Goal: Task Accomplishment & Management: Manage account settings

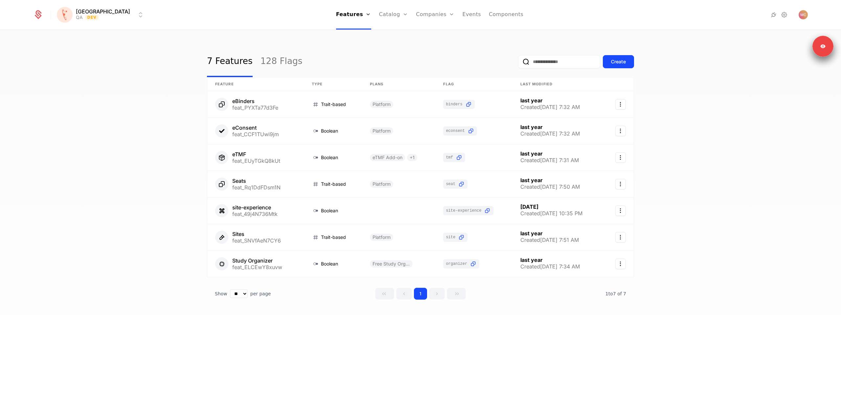
click at [497, 52] on div "7 Features 128 Flags Create" at bounding box center [420, 61] width 427 height 31
click at [785, 16] on icon at bounding box center [784, 15] width 8 height 8
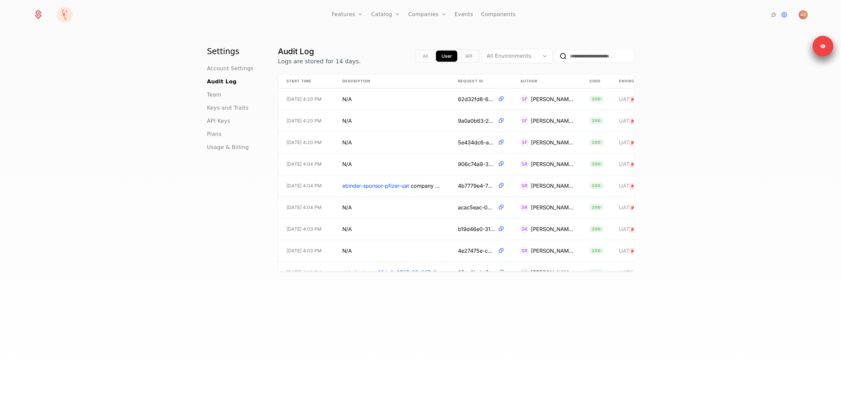
click at [214, 96] on span "Team" at bounding box center [214, 95] width 14 height 8
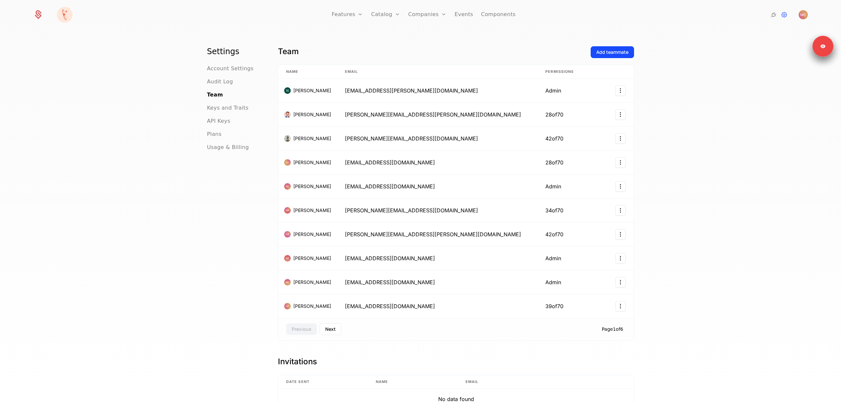
click at [335, 332] on button "Next" at bounding box center [331, 330] width 22 height 12
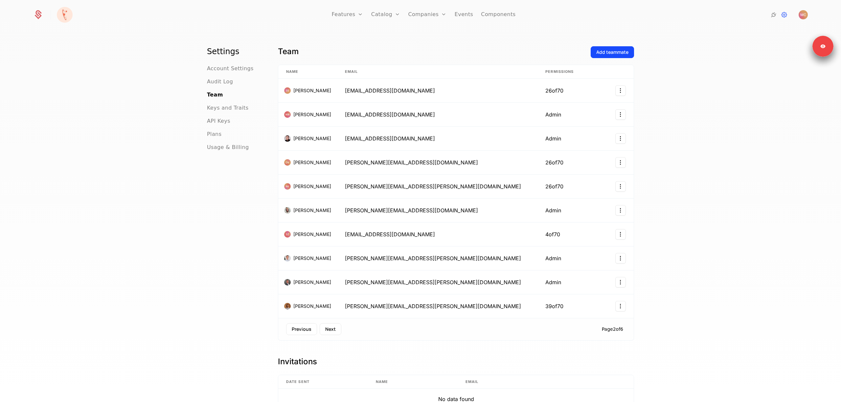
click at [339, 333] on button "Next" at bounding box center [331, 330] width 22 height 12
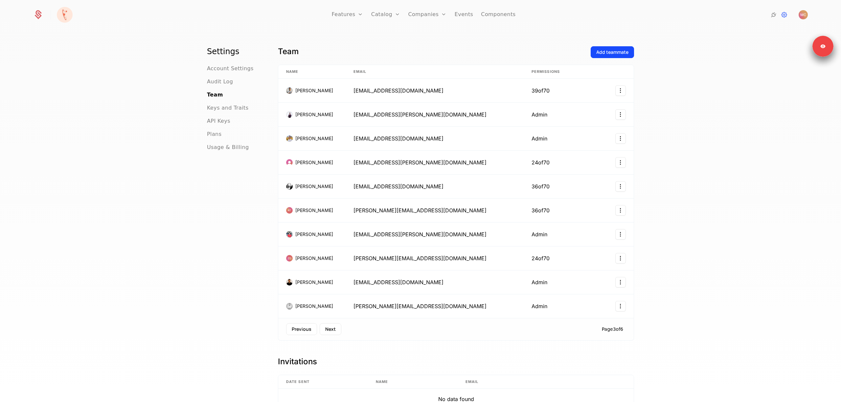
click at [329, 327] on button "Next" at bounding box center [331, 330] width 22 height 12
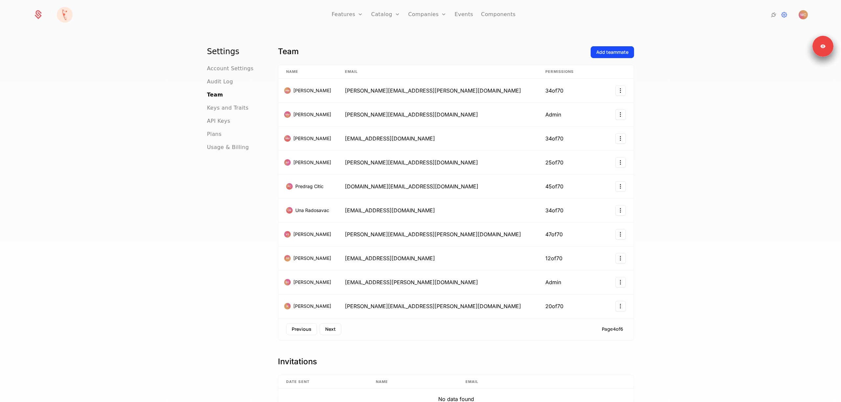
click at [330, 327] on button "Next" at bounding box center [331, 330] width 22 height 12
click at [333, 331] on button "Next" at bounding box center [331, 330] width 22 height 12
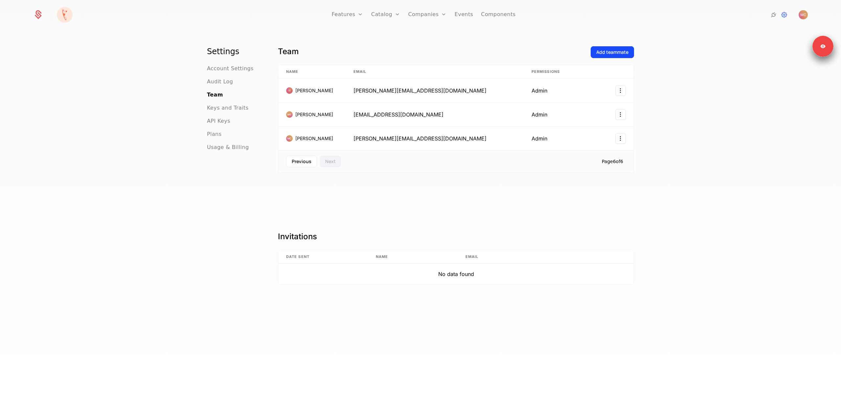
click at [297, 165] on button "Previous" at bounding box center [301, 162] width 31 height 12
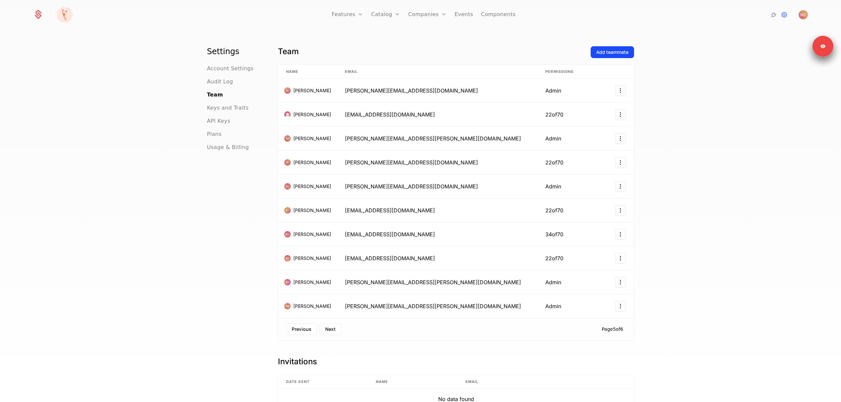
click at [333, 326] on button "Next" at bounding box center [331, 330] width 22 height 12
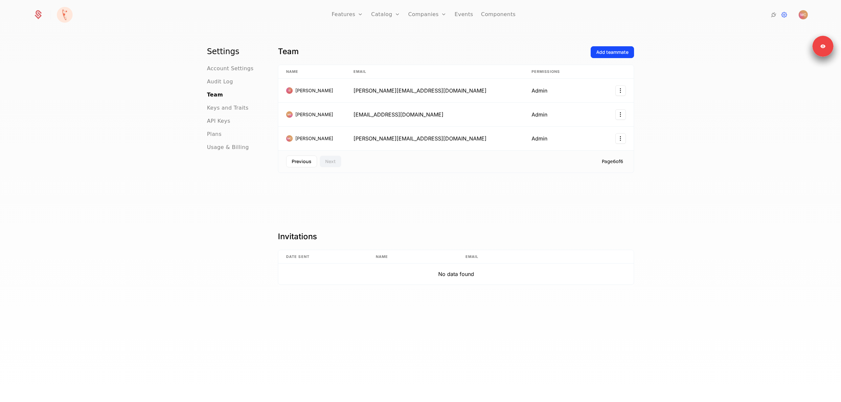
click at [301, 163] on button "Previous" at bounding box center [301, 162] width 31 height 12
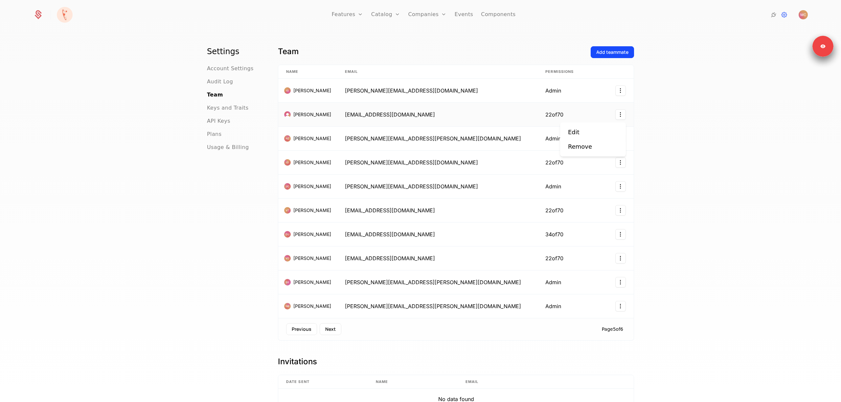
click at [620, 115] on html "Features Features Flags Catalog Plans Add Ons Credits Configuration Companies C…" at bounding box center [420, 201] width 841 height 402
click at [594, 131] on div "Edit" at bounding box center [593, 132] width 50 height 9
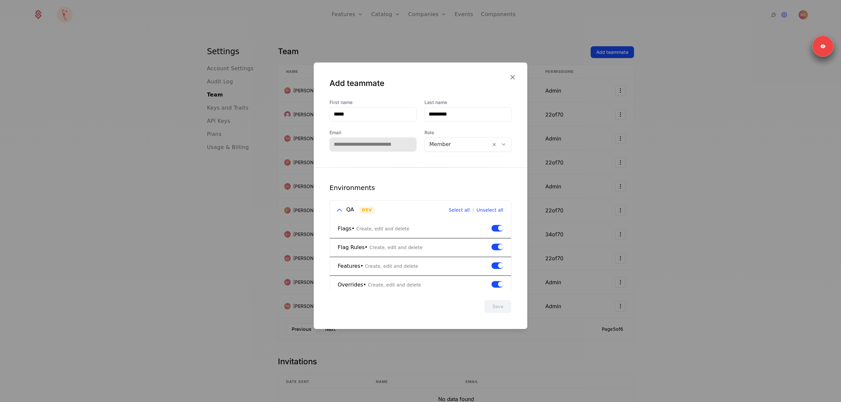
click at [512, 78] on icon "button" at bounding box center [512, 77] width 9 height 9
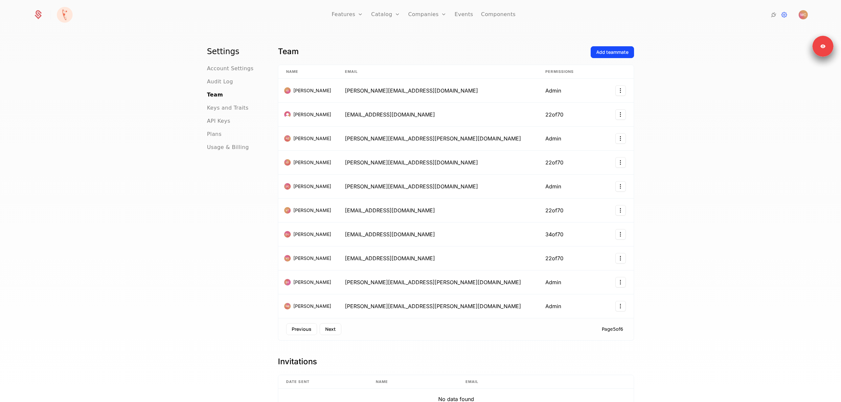
click at [735, 204] on div "Settings Account Settings Audit Log Team Keys and Traits API Keys Plans Usage &…" at bounding box center [420, 219] width 841 height 376
click at [330, 333] on button "Next" at bounding box center [331, 330] width 22 height 12
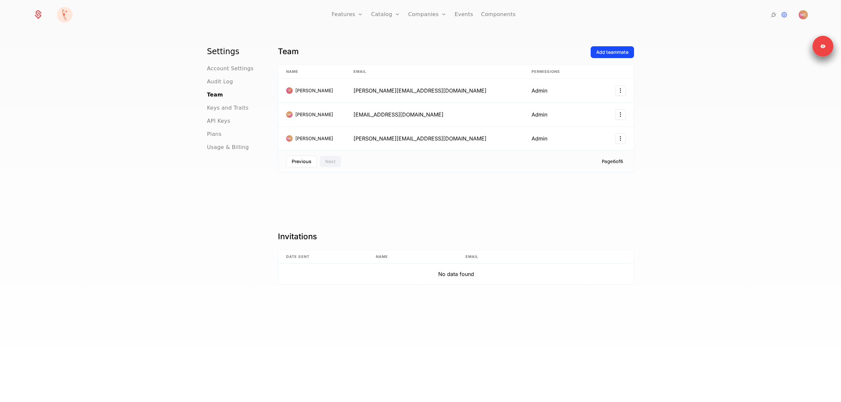
click at [300, 166] on button "Previous" at bounding box center [301, 162] width 31 height 12
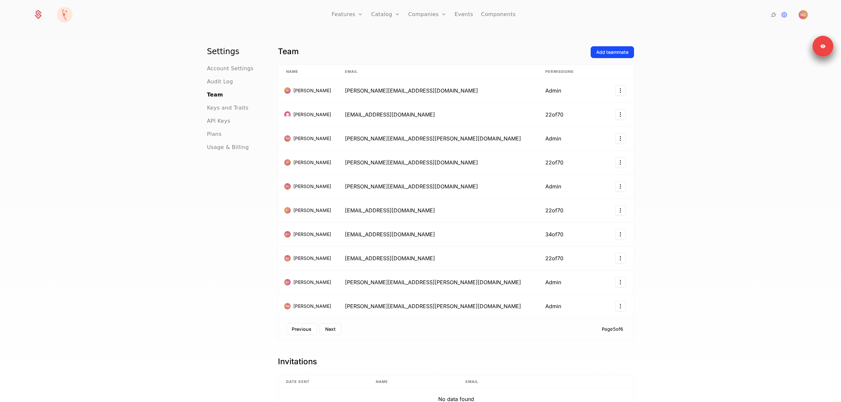
click at [311, 331] on button "Previous" at bounding box center [301, 330] width 31 height 12
click at [298, 332] on button "Previous" at bounding box center [301, 330] width 31 height 12
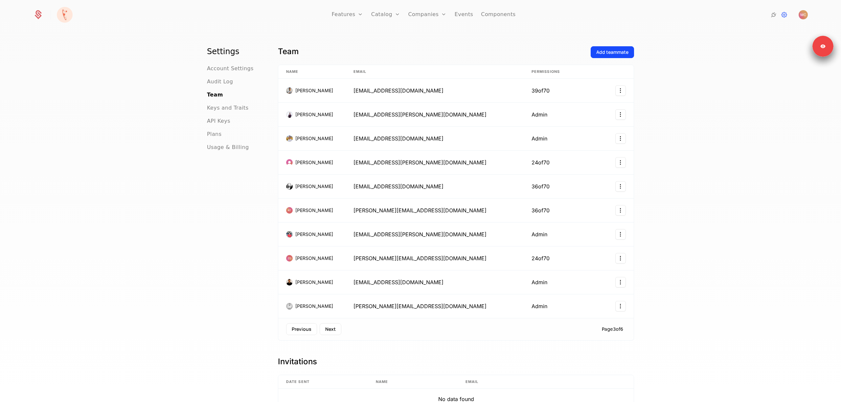
click at [298, 332] on button "Previous" at bounding box center [301, 330] width 31 height 12
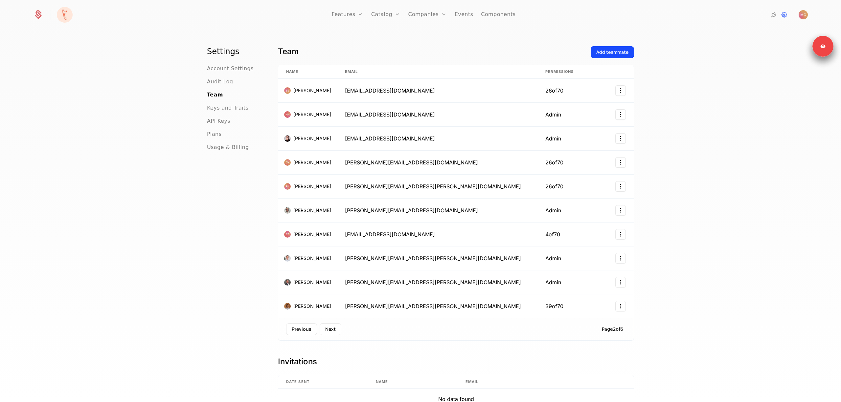
click at [300, 332] on button "Previous" at bounding box center [301, 330] width 31 height 12
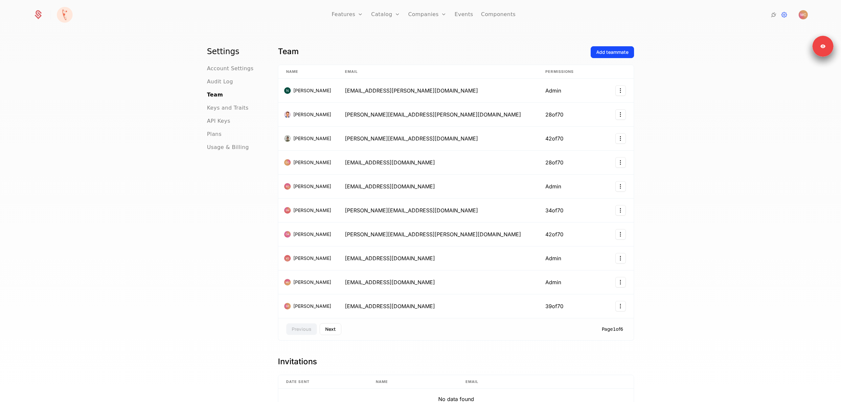
click at [141, 83] on div "Settings Account Settings Audit Log Team Keys and Traits API Keys Plans Usage &…" at bounding box center [420, 219] width 841 height 376
click at [213, 93] on span "Team" at bounding box center [215, 95] width 16 height 8
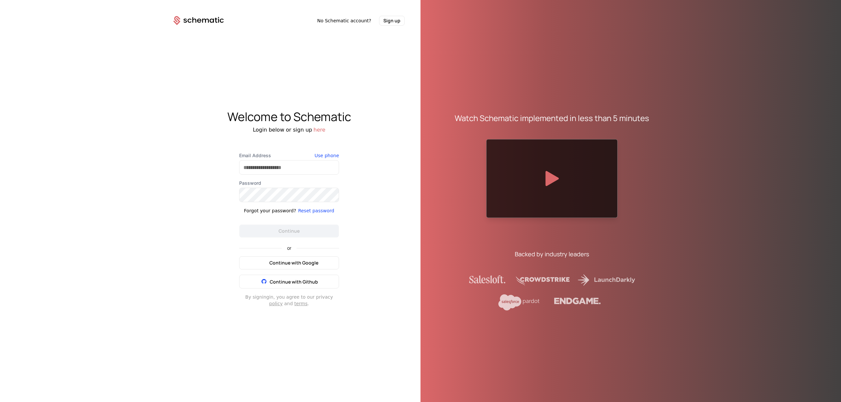
click at [296, 263] on span "Continue with Google" at bounding box center [293, 263] width 49 height 7
